Goal: Information Seeking & Learning: Learn about a topic

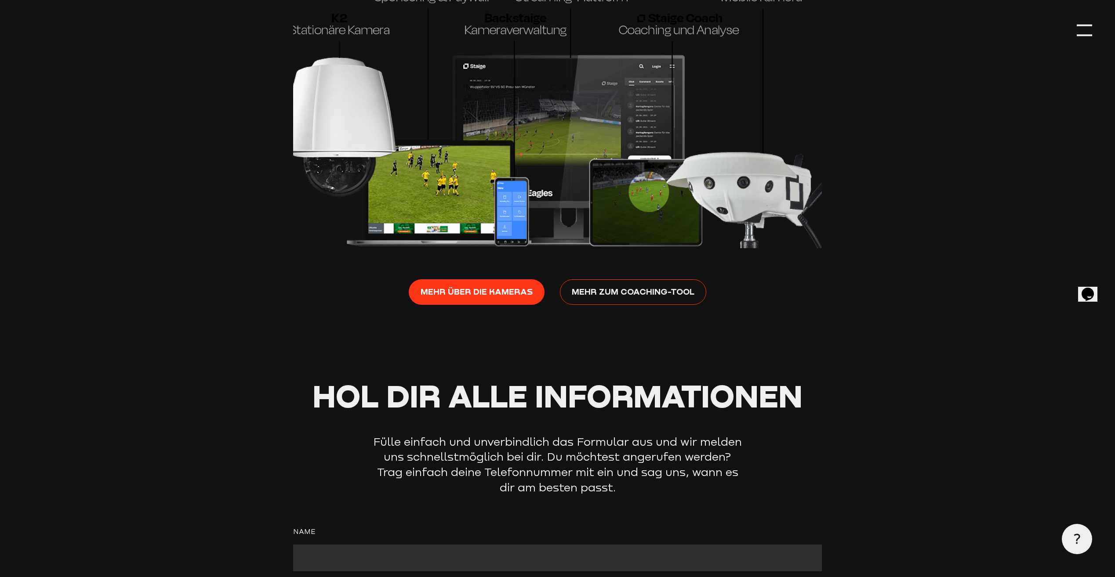
scroll to position [1626, 0]
click at [607, 294] on span "Mehr zum Coaching-Tool" at bounding box center [633, 290] width 123 height 13
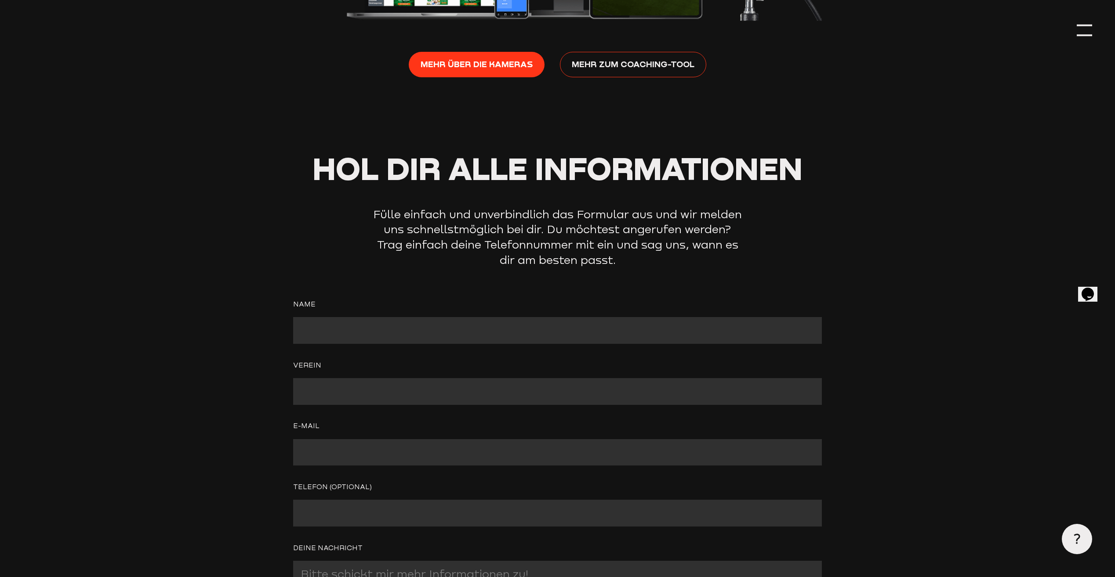
scroll to position [1933, 0]
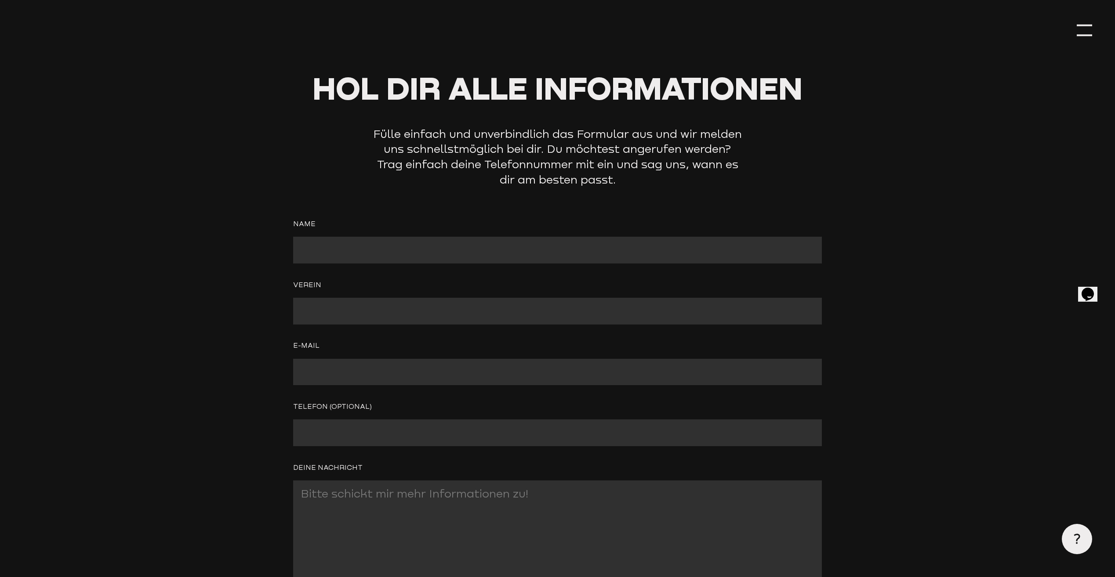
click at [339, 257] on input "Contact form" at bounding box center [557, 250] width 529 height 27
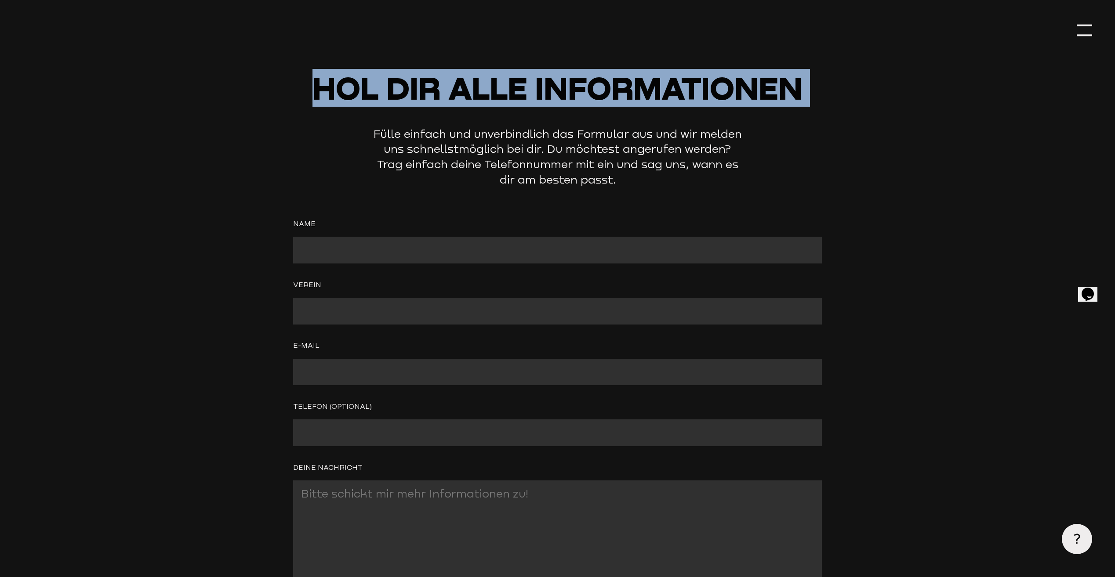
drag, startPoint x: 144, startPoint y: 112, endPoint x: 152, endPoint y: 103, distance: 11.8
click at [152, 103] on div "Hol dir alle Informationen Fülle einfach und unverbindlich das Formular aus und…" at bounding box center [557, 130] width 1069 height 114
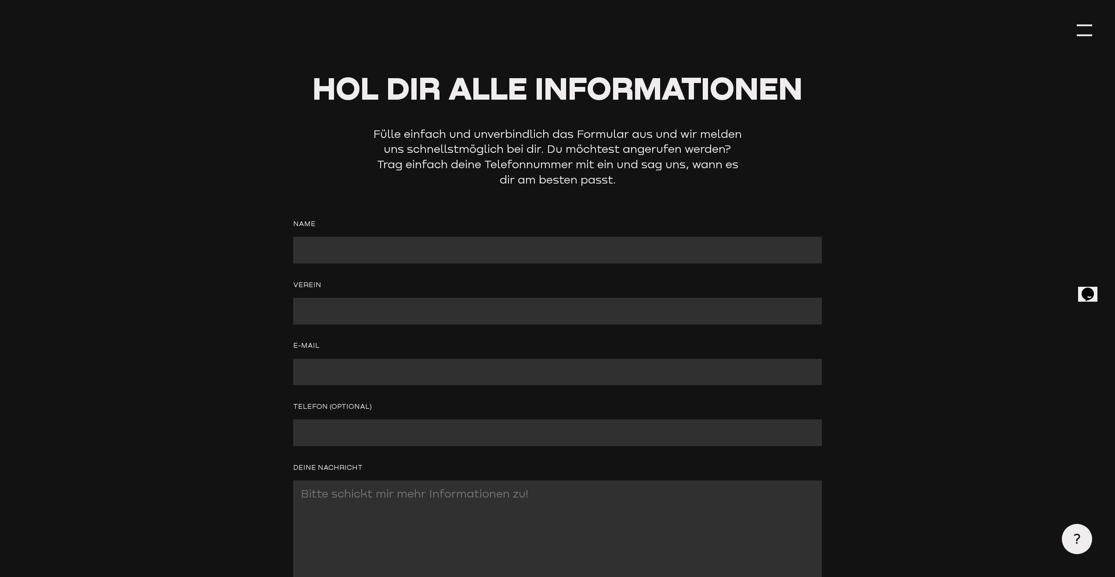
click at [326, 248] on input "Contact form" at bounding box center [557, 250] width 529 height 27
drag, startPoint x: 181, startPoint y: 204, endPoint x: 192, endPoint y: 170, distance: 35.6
click at [184, 192] on section "Hol dir alle Informationen Fülle einfach und unverbindlich das Formular aus und…" at bounding box center [557, 403] width 1069 height 660
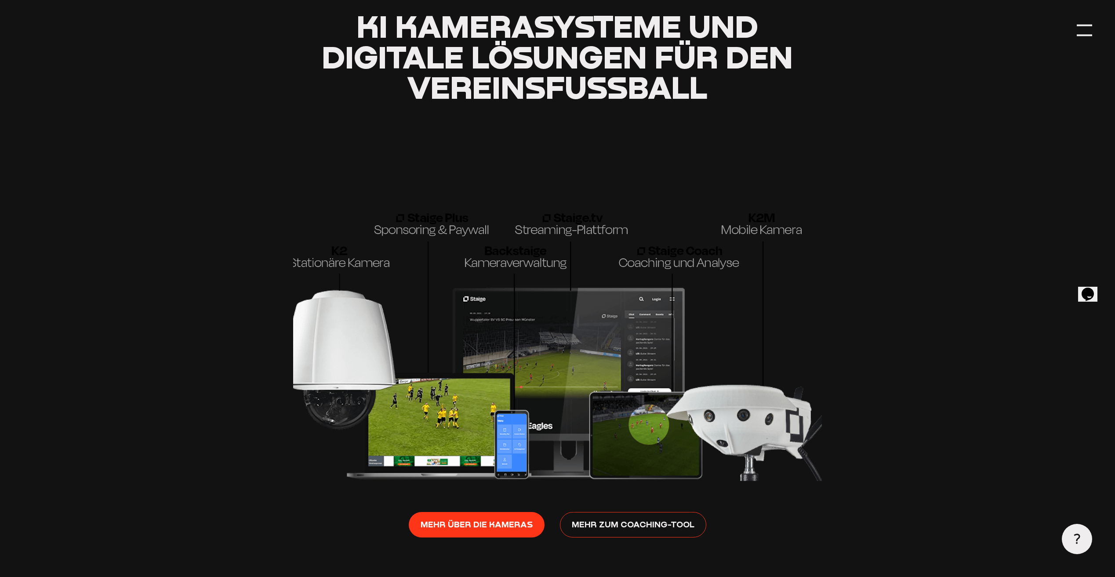
scroll to position [1568, 0]
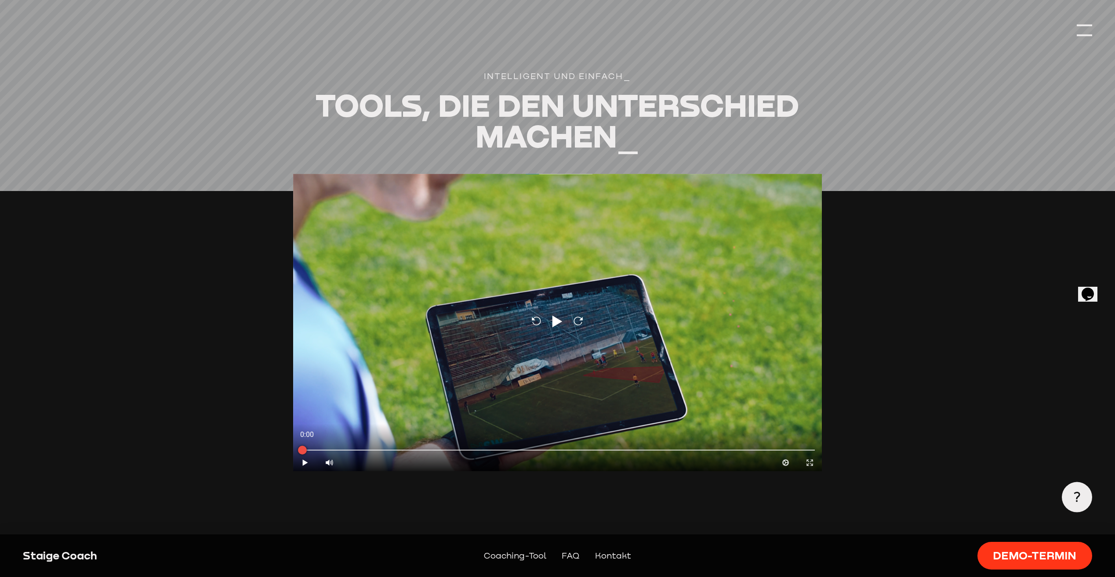
scroll to position [835, 0]
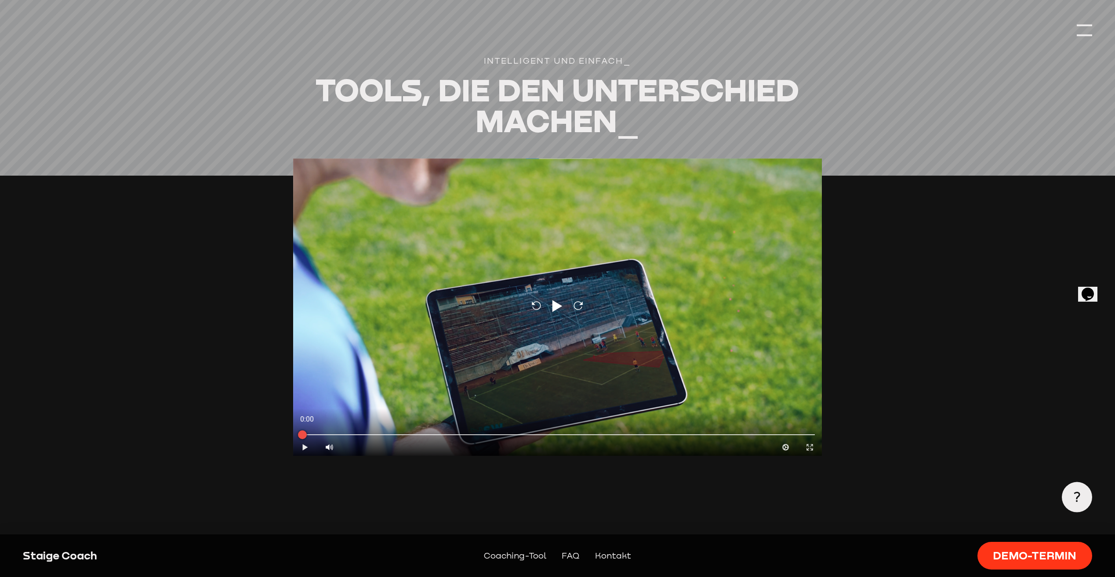
click at [303, 448] on icon at bounding box center [304, 447] width 5 height 6
type input "0.8"
